Goal: Information Seeking & Learning: Learn about a topic

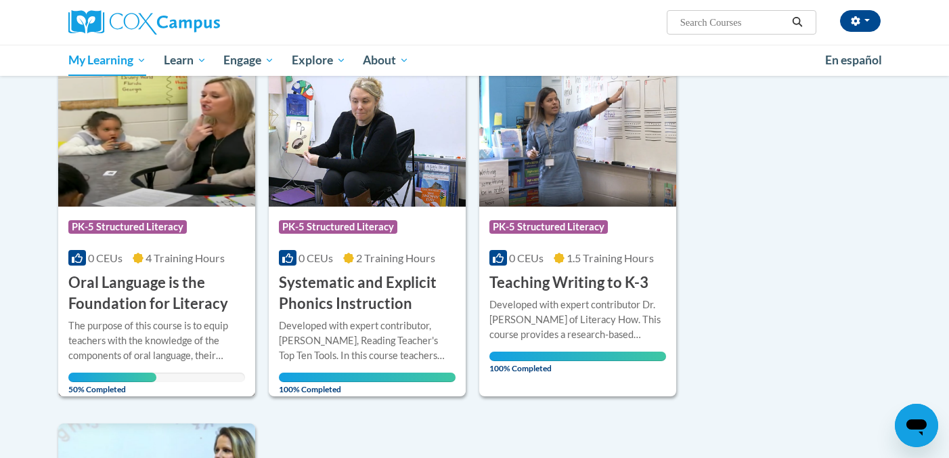
click at [157, 306] on h3 "Oral Language is the Foundation for Literacy" at bounding box center [156, 293] width 177 height 42
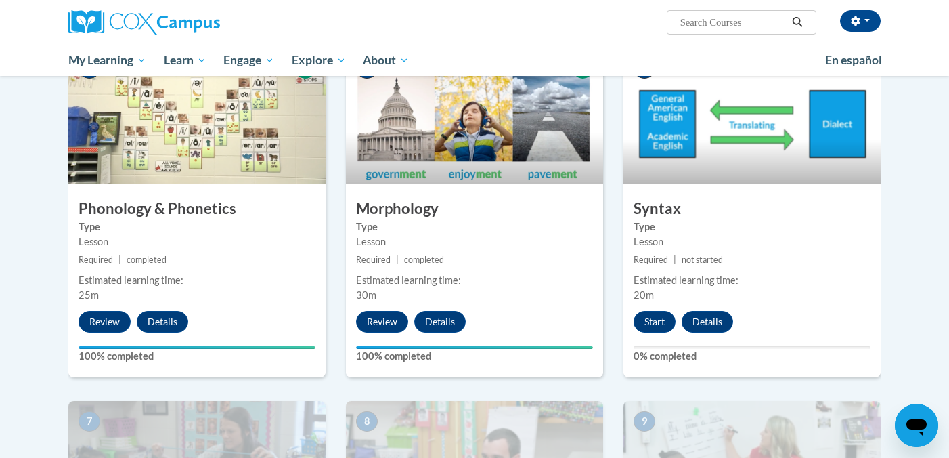
scroll to position [708, 0]
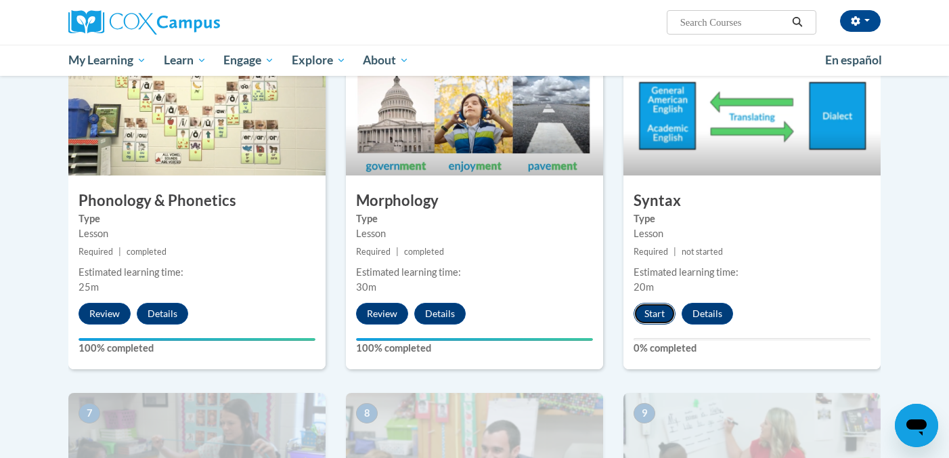
click at [647, 316] on button "Start" at bounding box center [654, 314] width 42 height 22
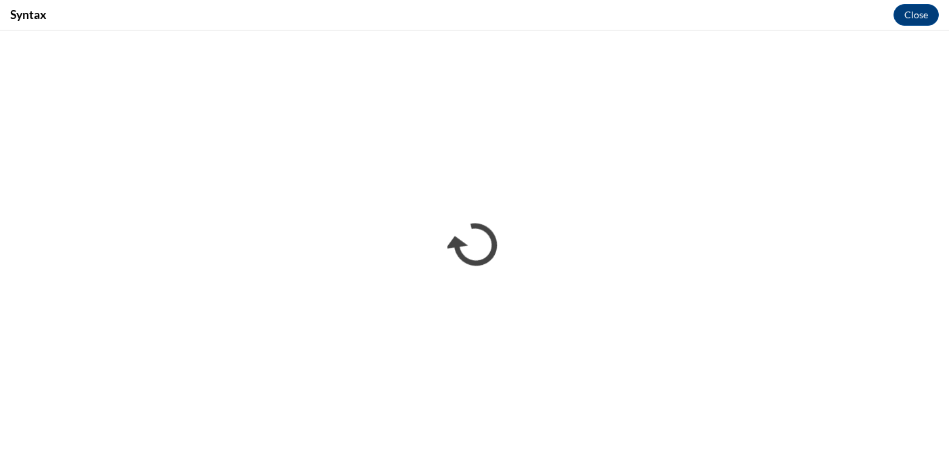
scroll to position [0, 0]
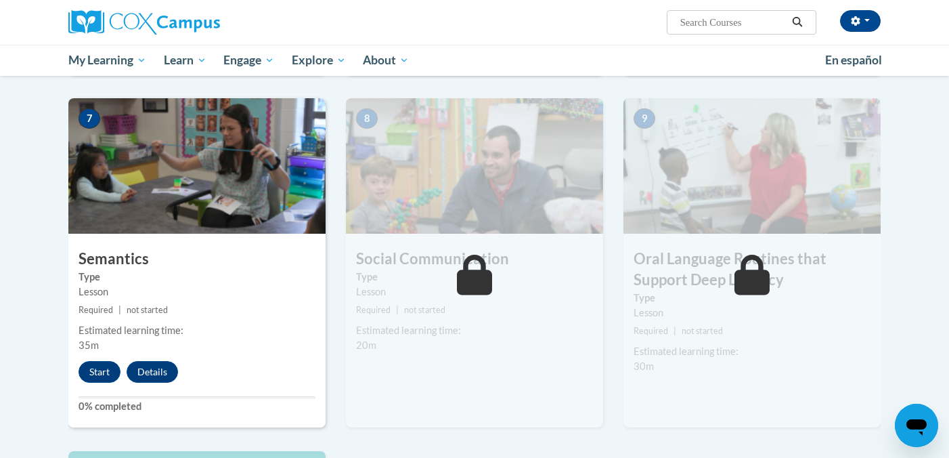
scroll to position [1004, 0]
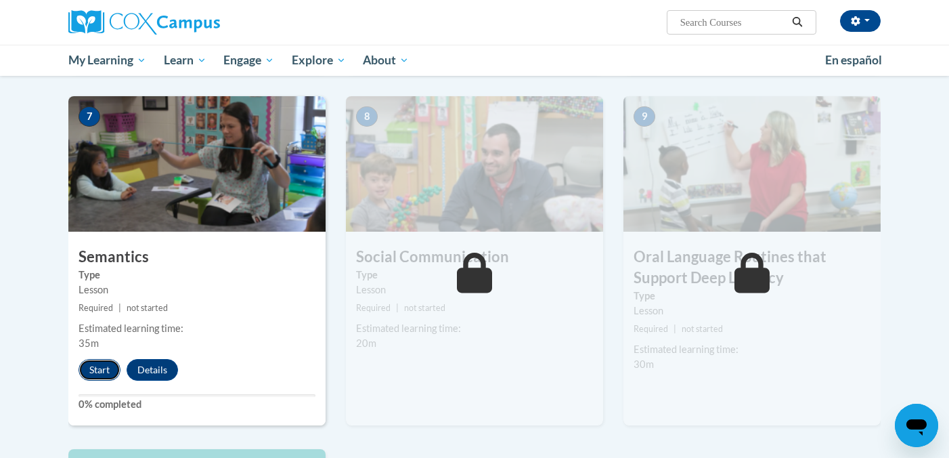
click at [94, 370] on button "Start" at bounding box center [100, 370] width 42 height 22
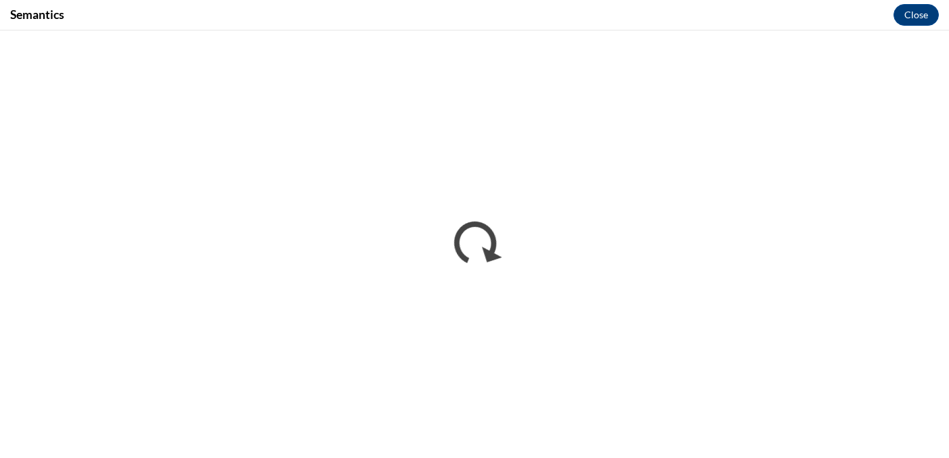
scroll to position [0, 0]
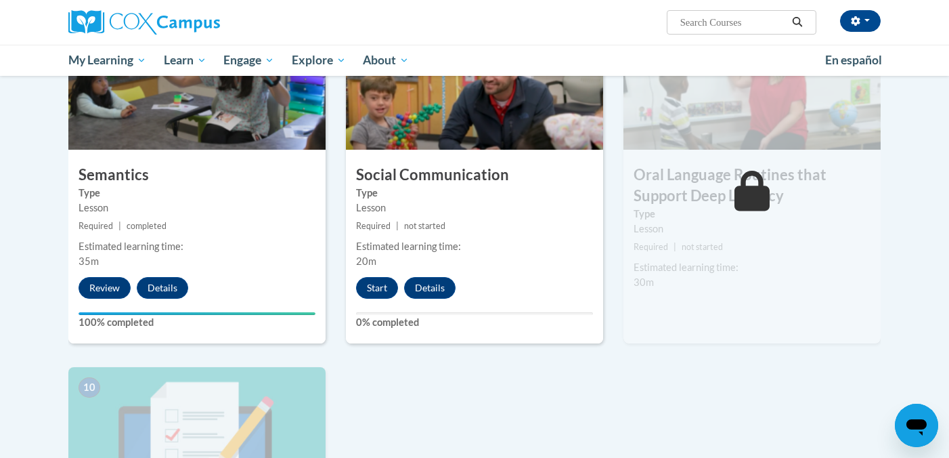
scroll to position [1088, 0]
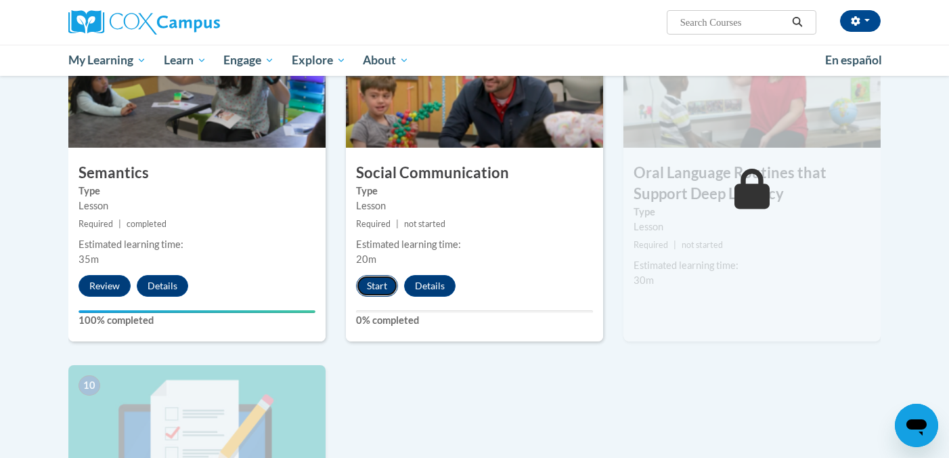
click at [374, 288] on button "Start" at bounding box center [377, 286] width 42 height 22
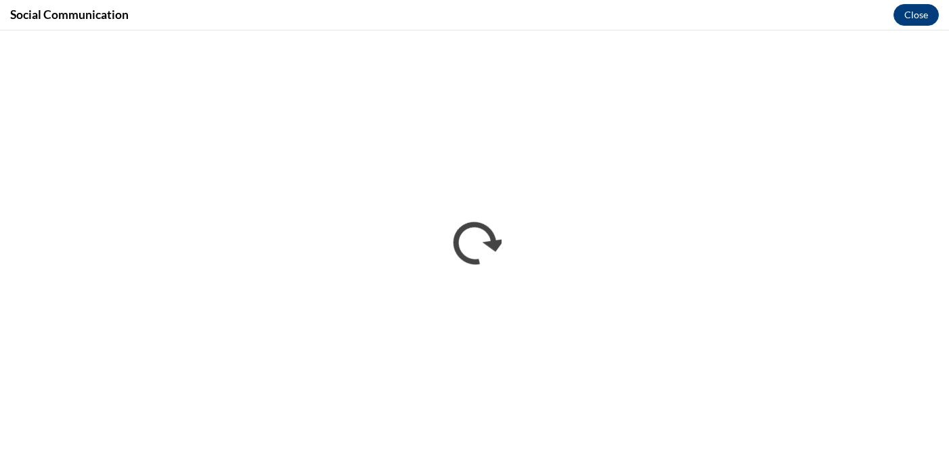
scroll to position [0, 0]
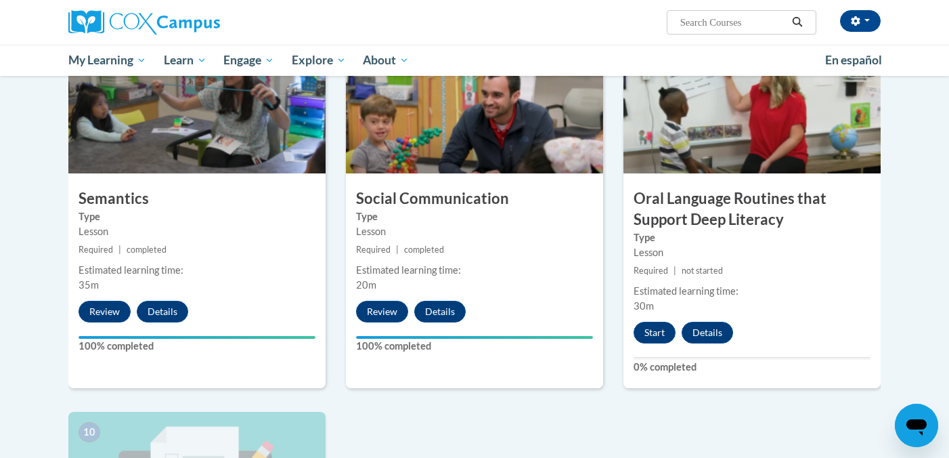
scroll to position [1064, 0]
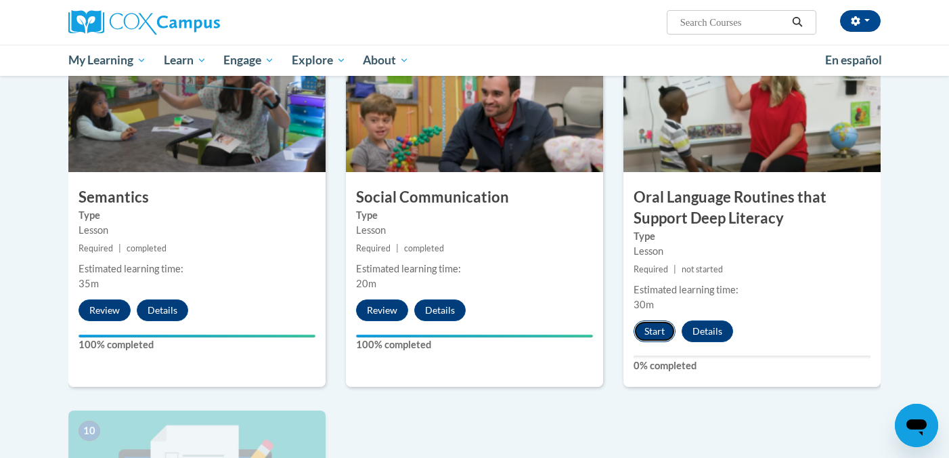
click at [646, 335] on button "Start" at bounding box center [654, 331] width 42 height 22
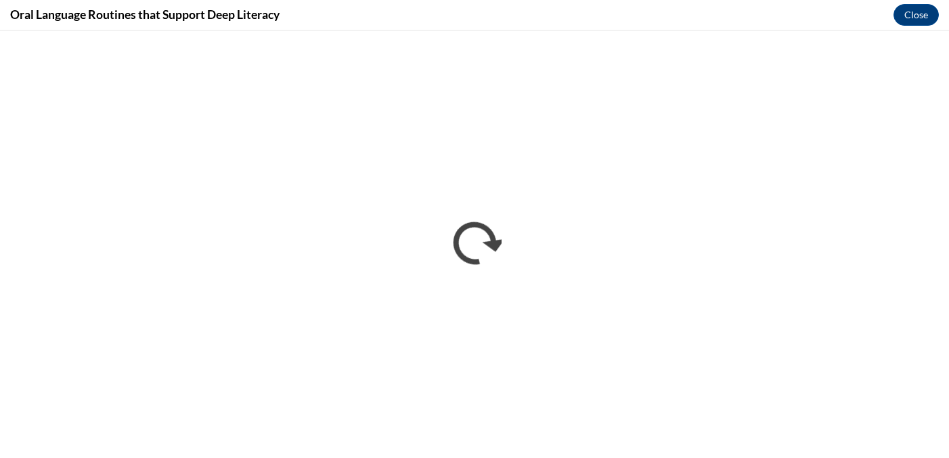
scroll to position [0, 0]
